Goal: Find specific page/section: Find specific page/section

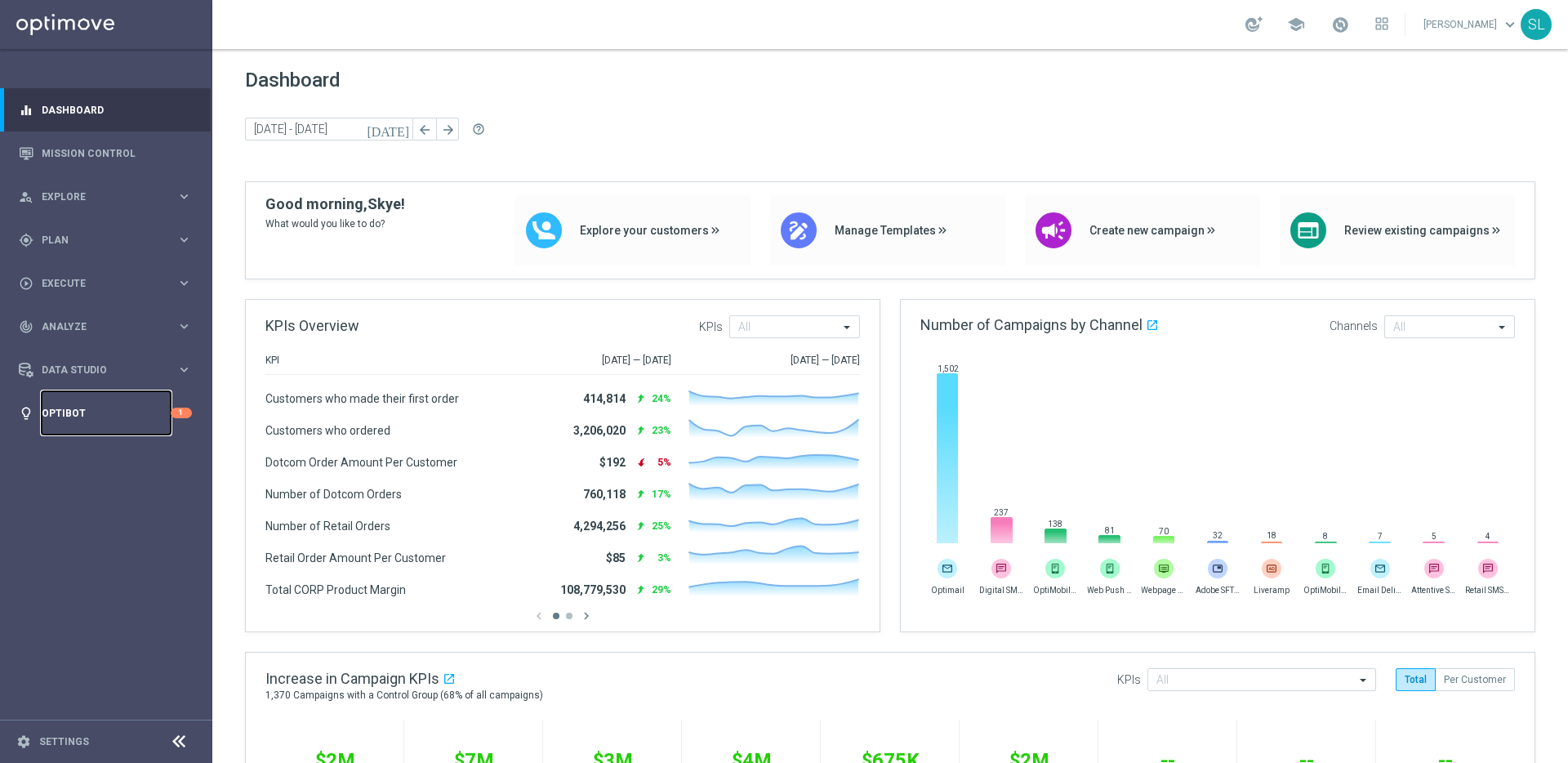
click at [72, 414] on link "Optibot" at bounding box center [107, 413] width 129 height 43
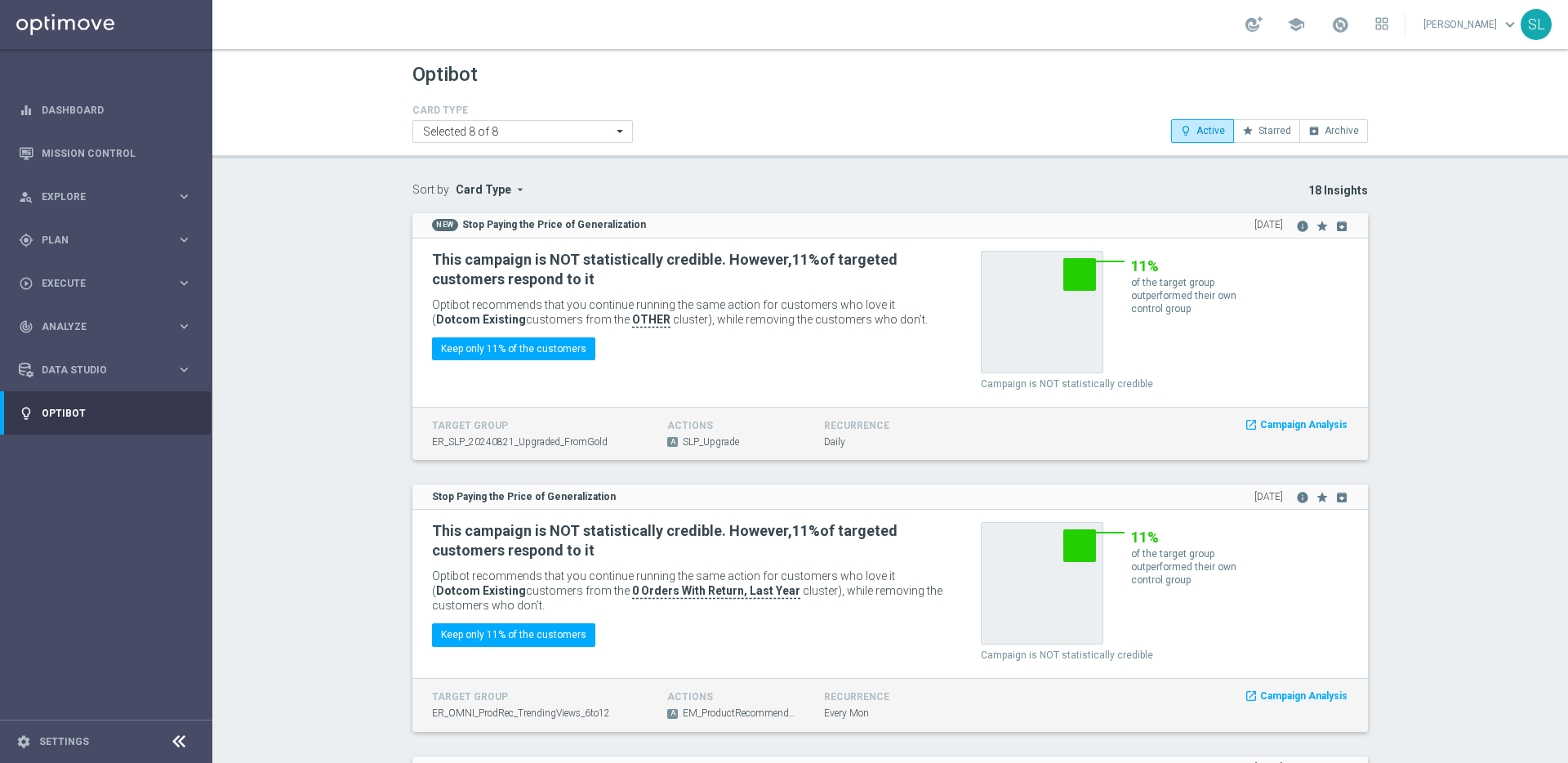
drag, startPoint x: 330, startPoint y: 589, endPoint x: 285, endPoint y: 610, distance: 49.7
click at [179, 741] on icon at bounding box center [179, 742] width 20 height 20
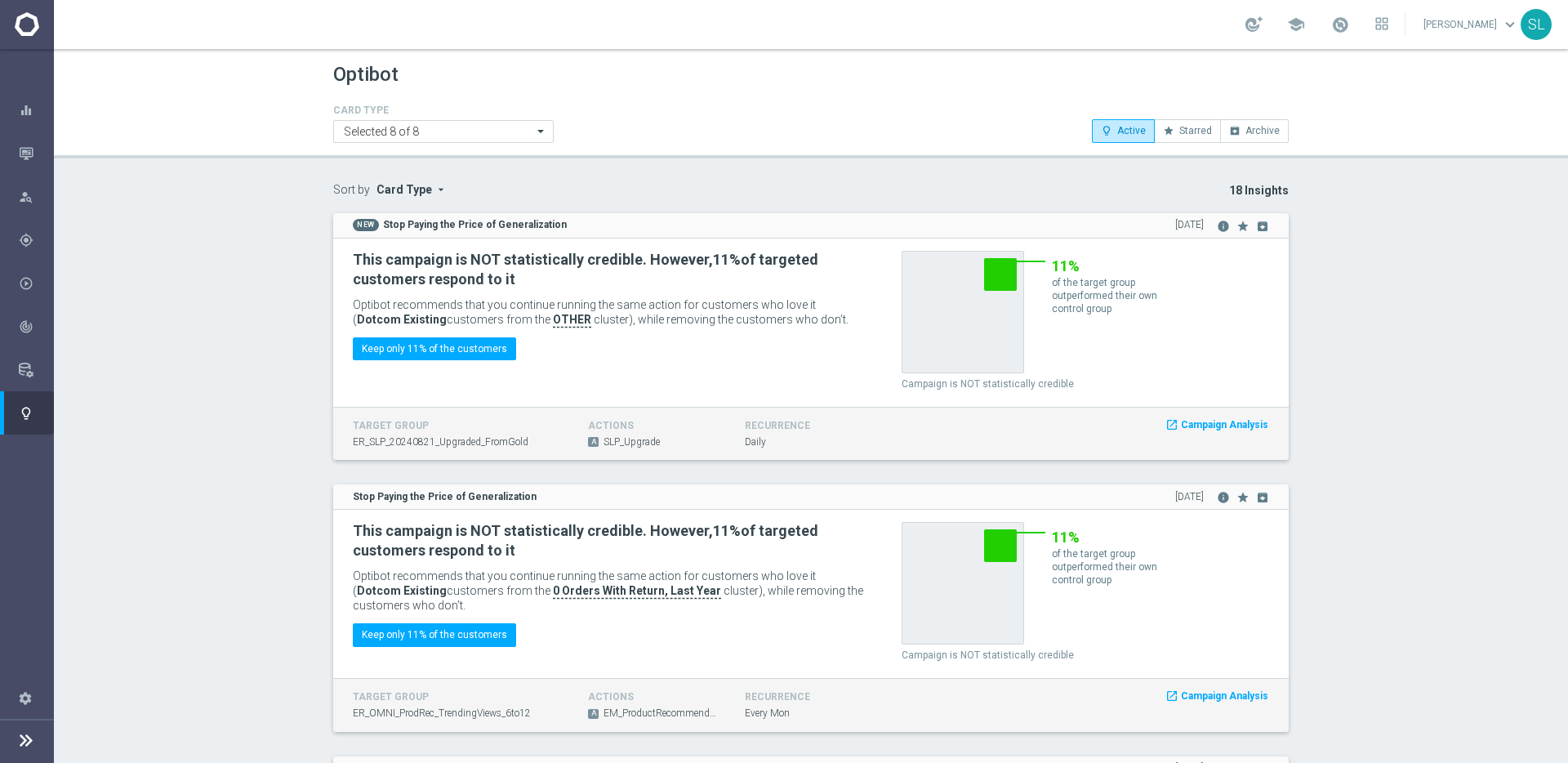
drag, startPoint x: 329, startPoint y: 184, endPoint x: 522, endPoint y: 185, distance: 193.0
click at [549, 182] on div "Optibot CARD TYPE Selected 8 of 8 lightbulb_outline Active star Starred archive…" at bounding box center [810, 406] width 1513 height 714
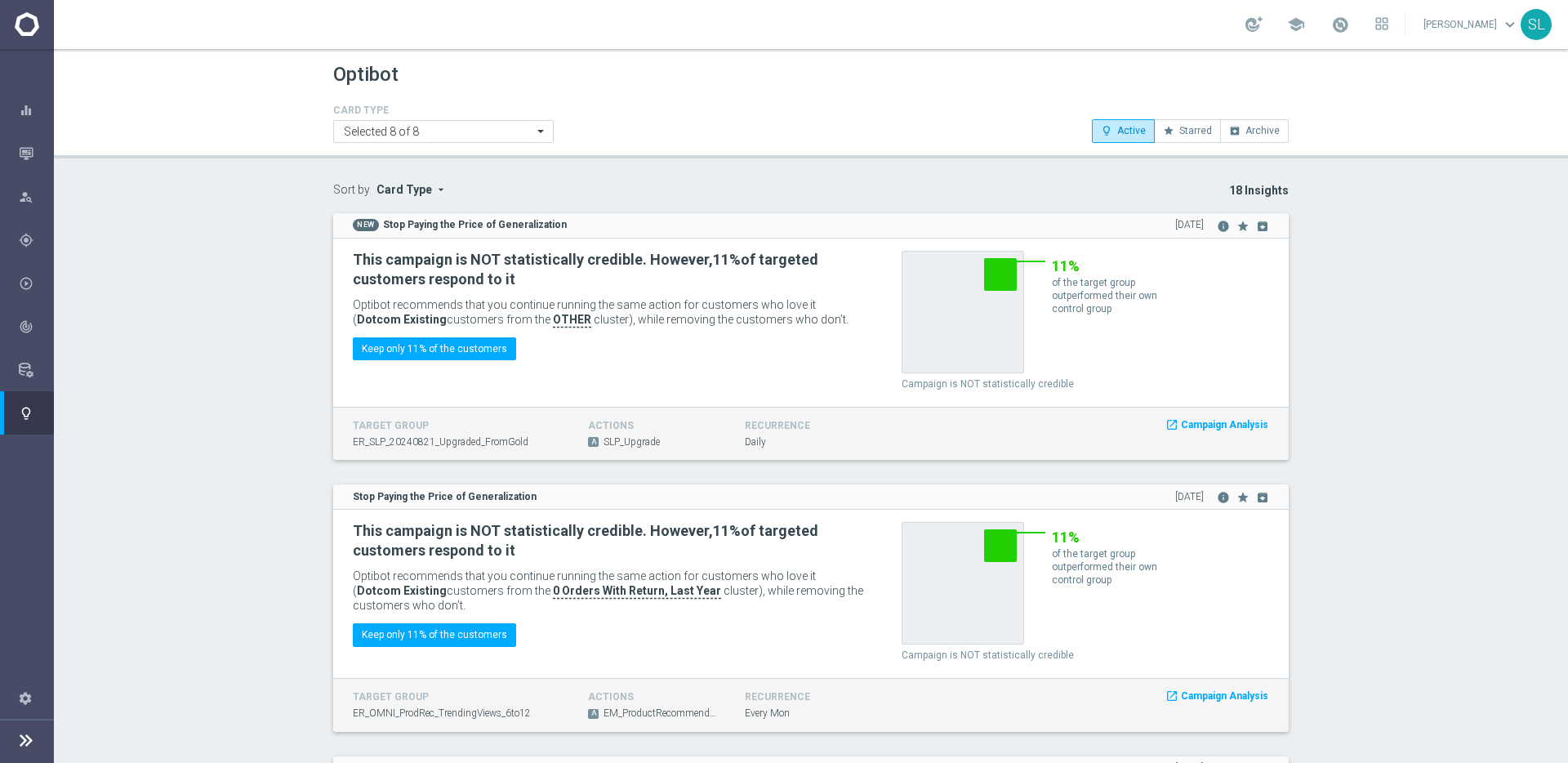
drag, startPoint x: 485, startPoint y: 187, endPoint x: 239, endPoint y: 190, distance: 246.0
drag, startPoint x: 243, startPoint y: 189, endPoint x: 208, endPoint y: 21, distance: 171.6
click at [243, 179] on div "Optibot CARD TYPE Selected 8 of 8 lightbulb_outline Active star Starred archive…" at bounding box center [810, 406] width 1513 height 714
drag, startPoint x: 328, startPoint y: 188, endPoint x: 477, endPoint y: 189, distance: 149.0
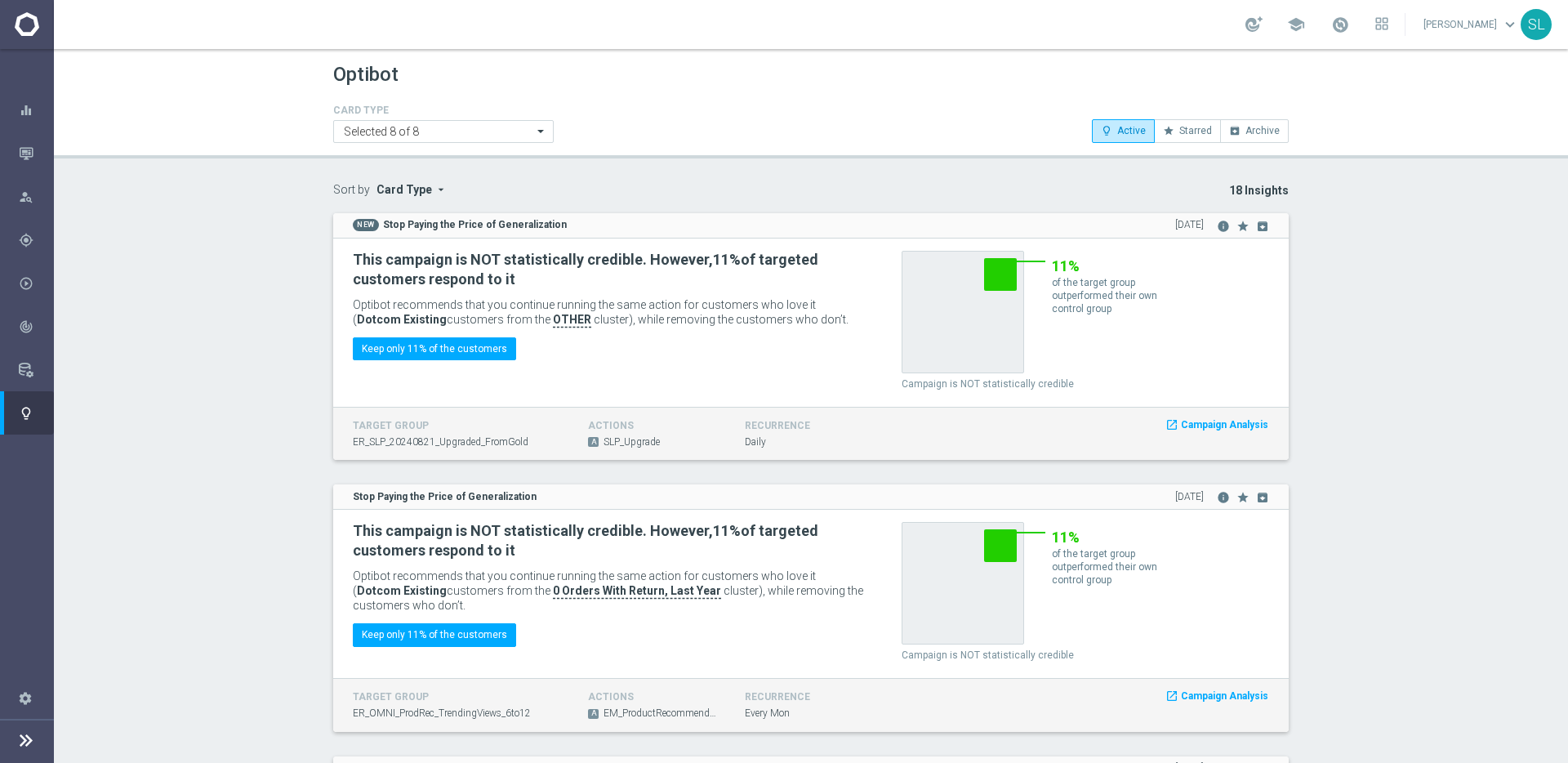
click at [461, 191] on div "Sort by Card Type arrow_drop_down × Card Type" at bounding box center [444, 198] width 245 height 30
drag, startPoint x: 761, startPoint y: 82, endPoint x: 731, endPoint y: 104, distance: 37.2
click at [761, 82] on div "Optibot" at bounding box center [810, 75] width 955 height 32
click at [19, 153] on icon "button" at bounding box center [26, 153] width 14 height 14
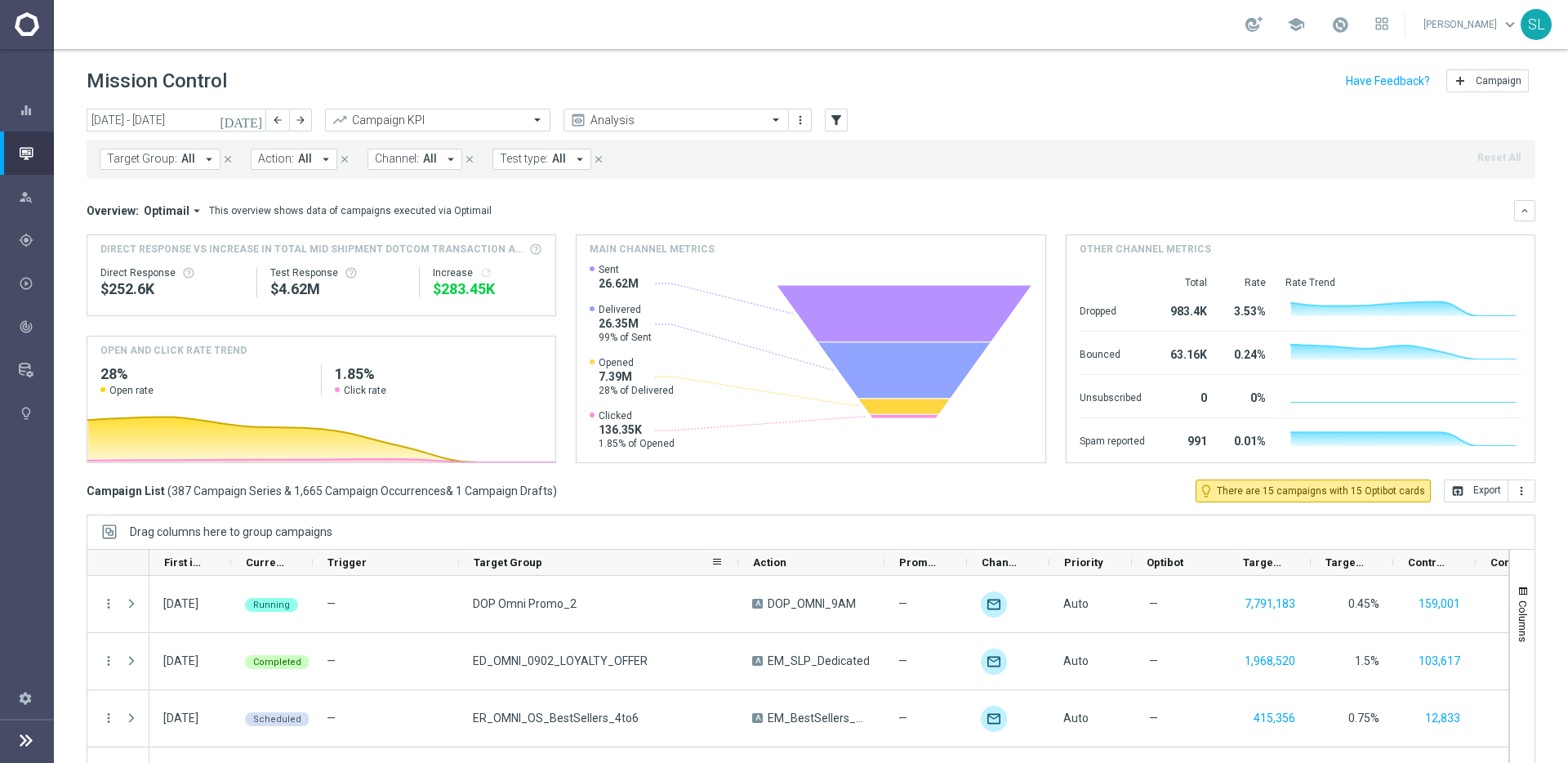
drag, startPoint x: 601, startPoint y: 562, endPoint x: 735, endPoint y: 570, distance: 134.2
click at [735, 570] on div at bounding box center [737, 562] width 6 height 25
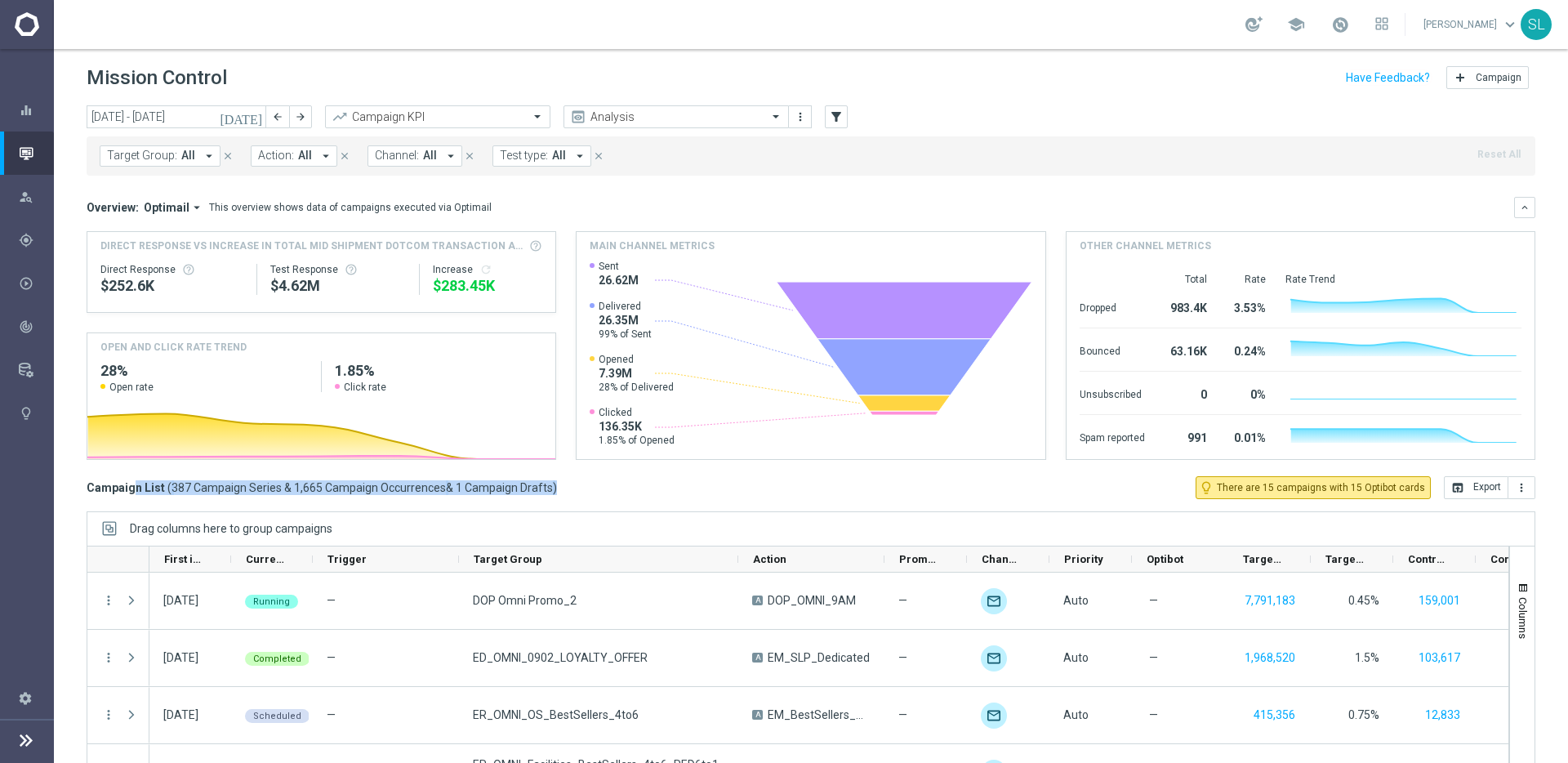
drag, startPoint x: 560, startPoint y: 493, endPoint x: 252, endPoint y: 487, distance: 308.1
click at [114, 480] on div "Campaign List ( 387 Campaign Series & 1,665 Campaign Occurrences & 1 Campaign D…" at bounding box center [811, 488] width 1448 height 23
click at [657, 499] on div "today 01 Sep 2025 - 07 Sep 2025 arrow_back arrow_forward Campaign KPI trending_…" at bounding box center [810, 425] width 1513 height 639
drag, startPoint x: 544, startPoint y: 486, endPoint x: 124, endPoint y: 467, distance: 420.4
click at [124, 467] on div "today 01 Sep 2025 - 07 Sep 2025 arrow_back arrow_forward Campaign KPI trending_…" at bounding box center [810, 425] width 1513 height 639
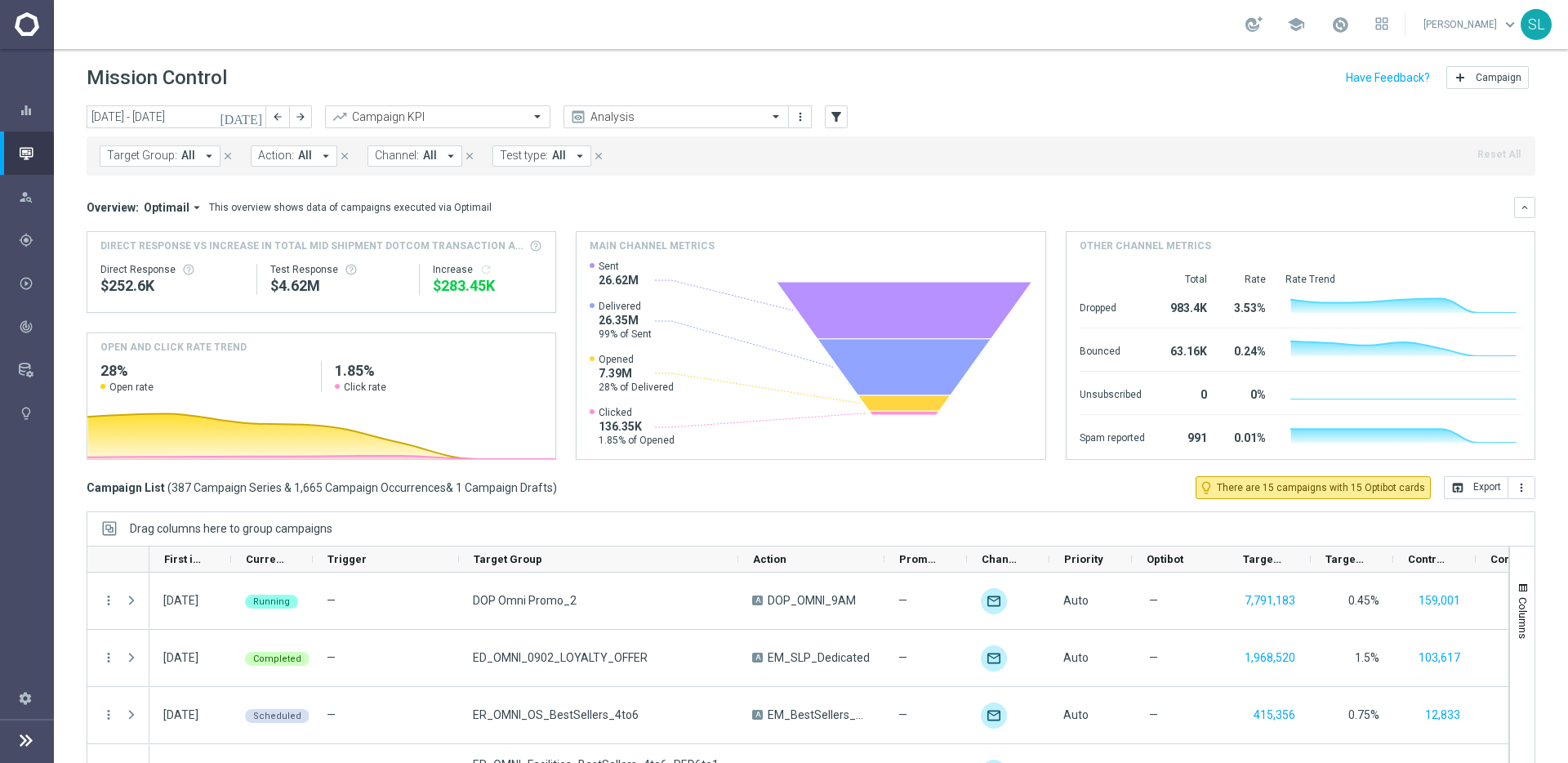
click at [617, 480] on div "Campaign List ( 387 Campaign Series & 1,665 Campaign Occurrences & 1 Campaign D…" at bounding box center [811, 488] width 1448 height 23
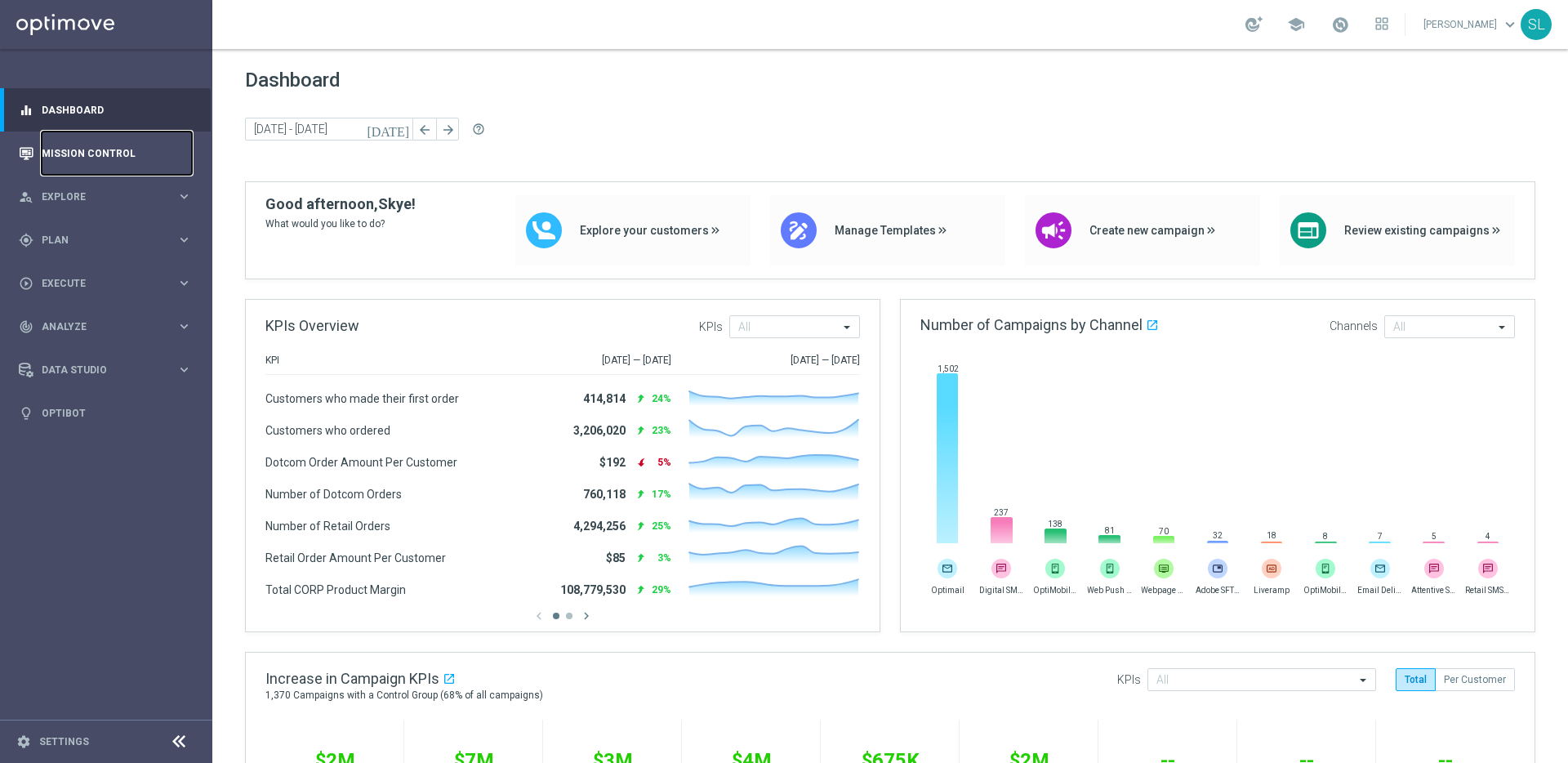
click at [73, 162] on link "Mission Control" at bounding box center [117, 153] width 150 height 43
